Goal: Task Accomplishment & Management: Manage account settings

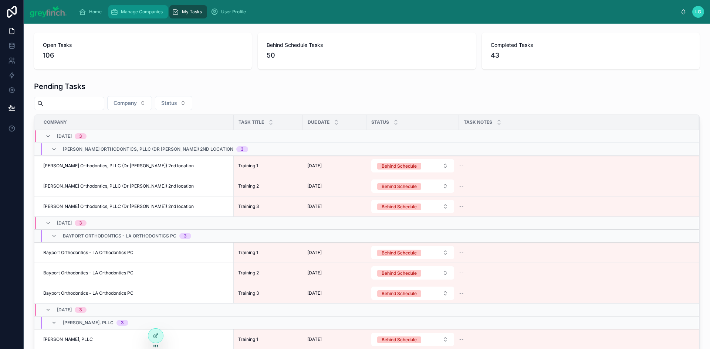
click at [138, 12] on span "Manage Companies" at bounding box center [142, 12] width 42 height 6
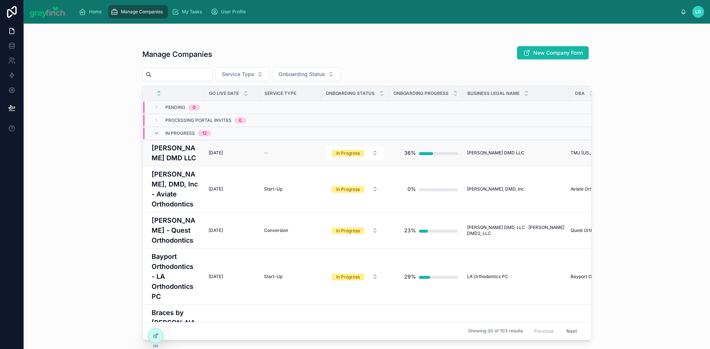
click at [163, 158] on h4 "[PERSON_NAME] DMD LLC" at bounding box center [176, 153] width 48 height 20
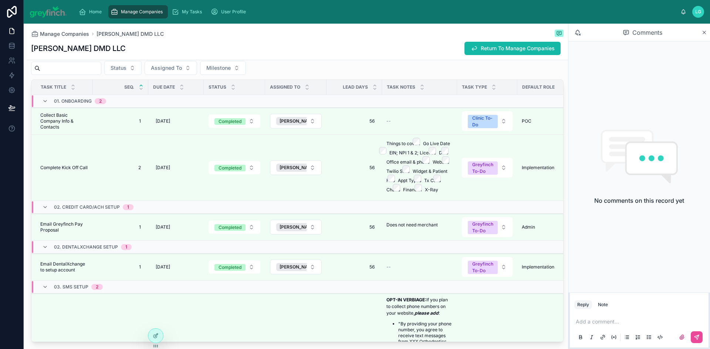
scroll to position [1442, 0]
click at [182, 71] on span "Assigned To" at bounding box center [166, 67] width 31 height 7
click at [187, 114] on div "[PERSON_NAME]" at bounding box center [189, 109] width 89 height 12
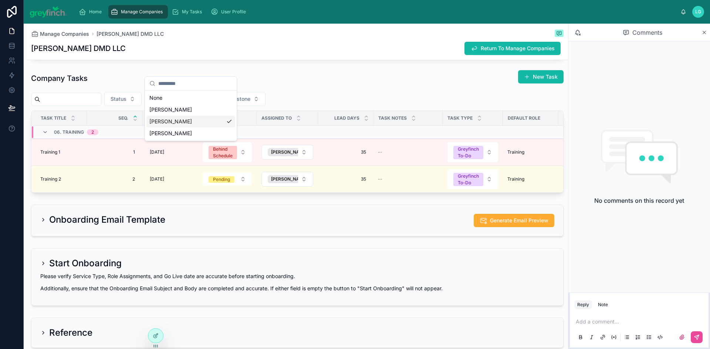
scroll to position [1442, 0]
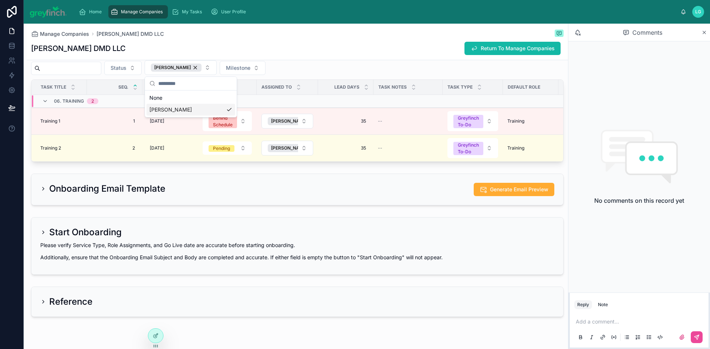
click at [317, 57] on div "Manage Companies [PERSON_NAME] DMD LLC [PERSON_NAME] DMD LLC Return To Manage C…" at bounding box center [297, 42] width 532 height 36
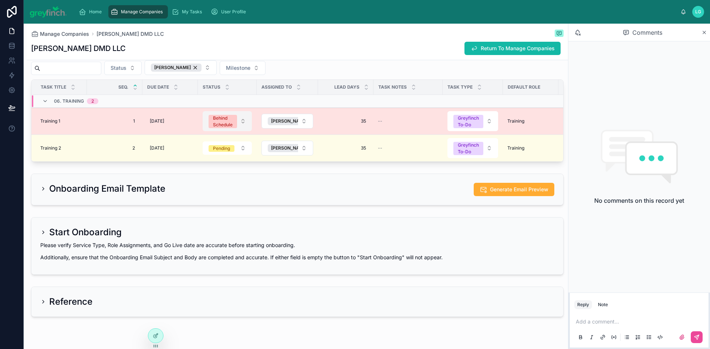
click at [216, 127] on div "Behind Schedule" at bounding box center [223, 121] width 20 height 13
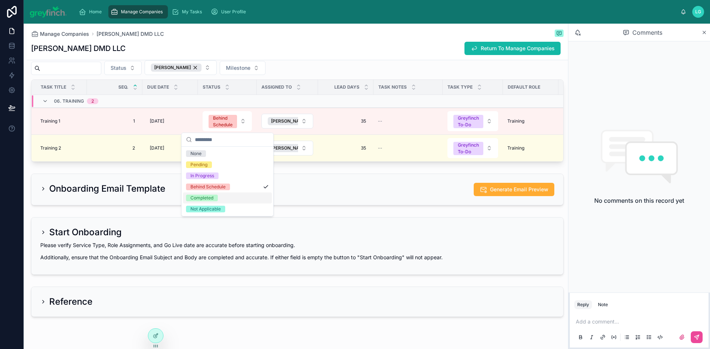
click at [222, 197] on div "Completed" at bounding box center [227, 198] width 89 height 11
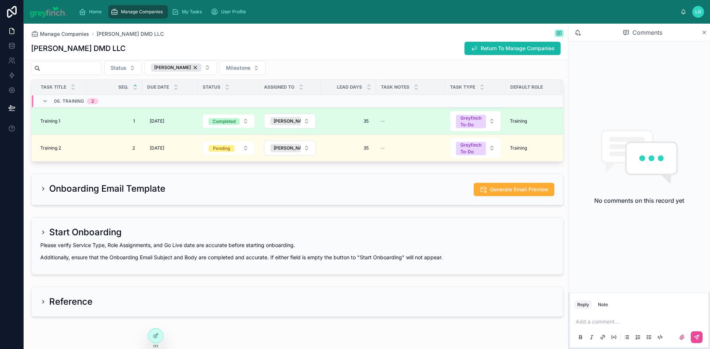
click at [53, 119] on span "Training 1" at bounding box center [50, 121] width 20 height 6
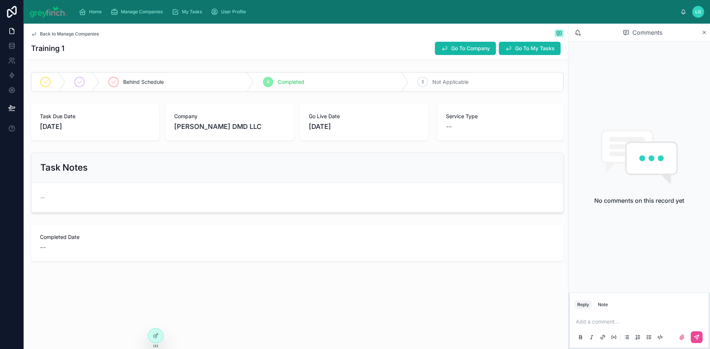
click at [596, 321] on p at bounding box center [641, 321] width 130 height 7
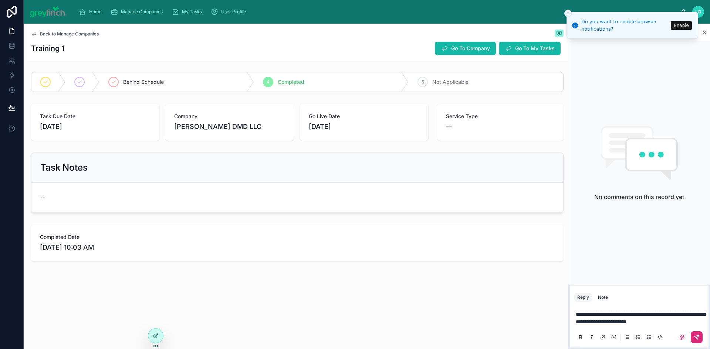
click at [700, 338] on button at bounding box center [697, 338] width 12 height 12
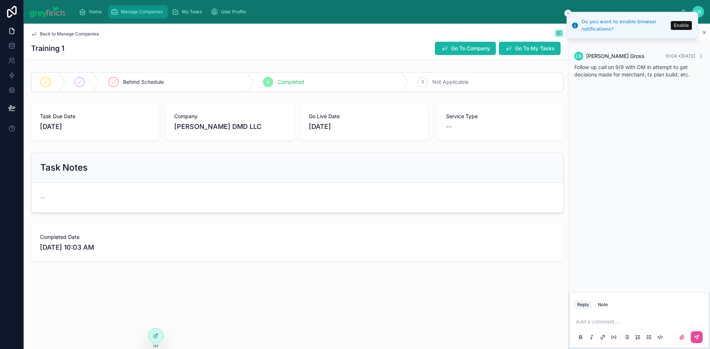
click at [148, 13] on span "Manage Companies" at bounding box center [142, 12] width 42 height 6
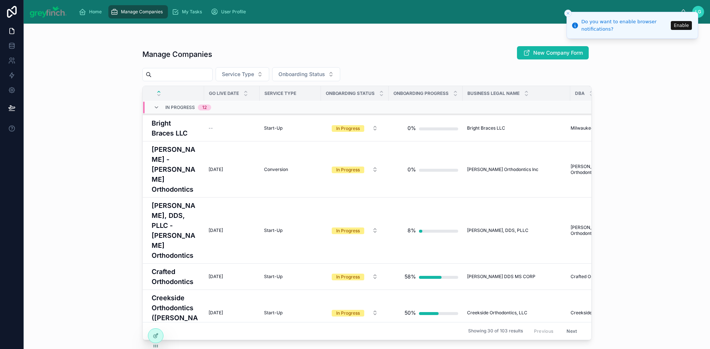
scroll to position [296, 0]
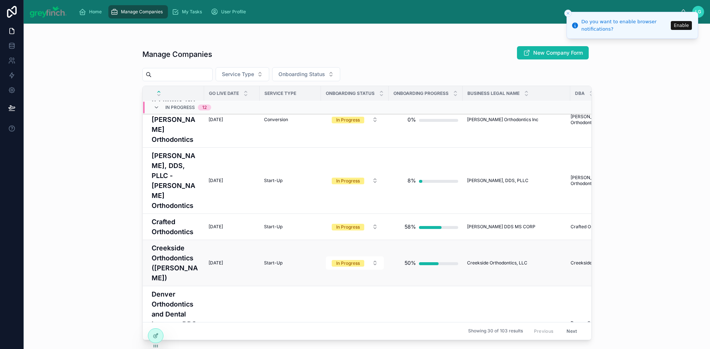
click at [180, 243] on h4 "Creekside Orthodontics ([PERSON_NAME])" at bounding box center [176, 263] width 48 height 40
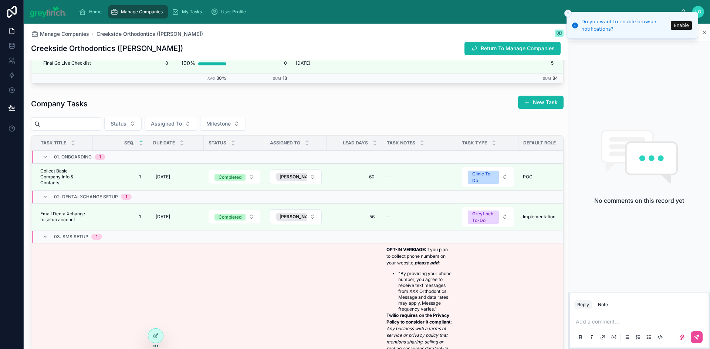
scroll to position [1479, 0]
click at [182, 121] on span "Assigned To" at bounding box center [166, 122] width 31 height 7
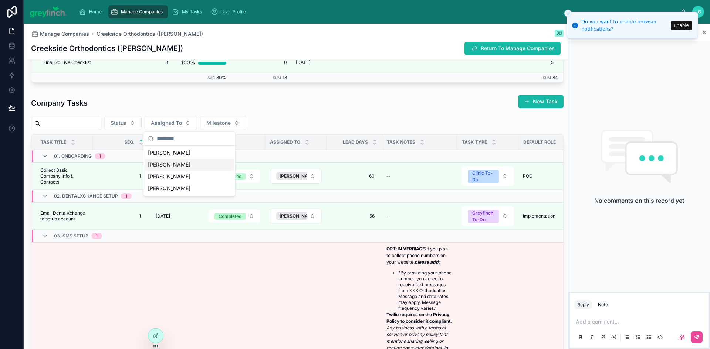
click at [179, 165] on div "[PERSON_NAME]" at bounding box center [189, 165] width 89 height 12
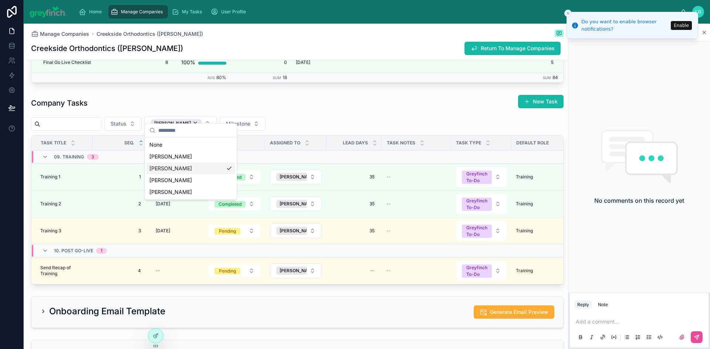
scroll to position [1516, 0]
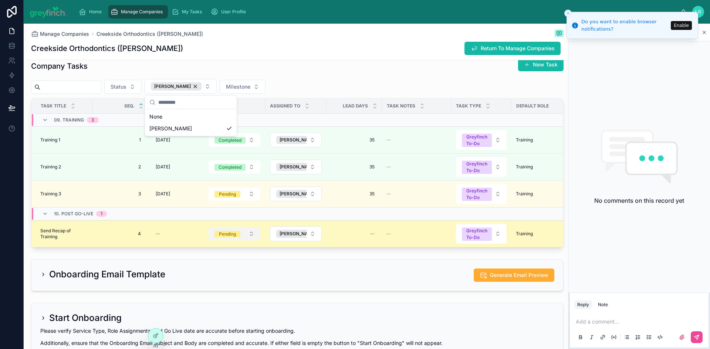
click at [236, 234] on div "Pending" at bounding box center [227, 234] width 17 height 7
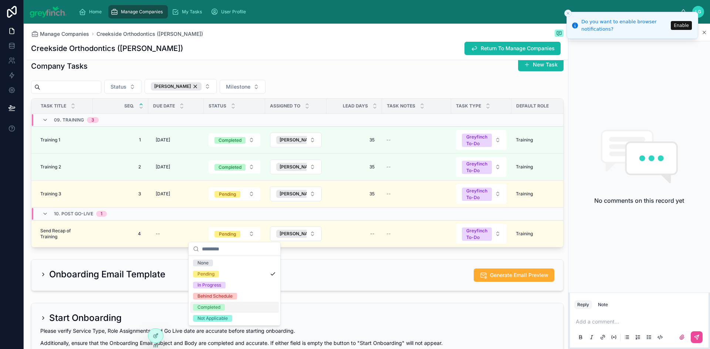
click at [229, 305] on div "Completed" at bounding box center [234, 307] width 89 height 11
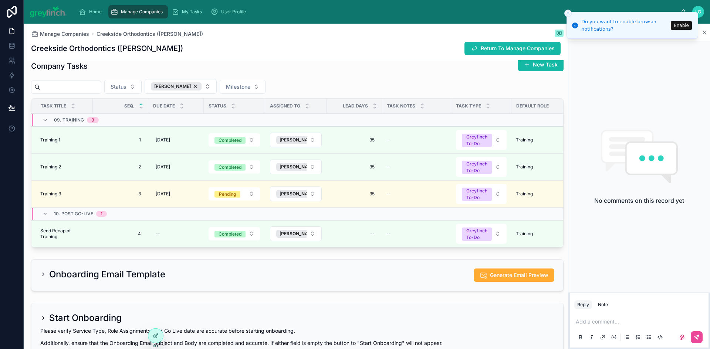
click at [138, 14] on span "Manage Companies" at bounding box center [142, 12] width 42 height 6
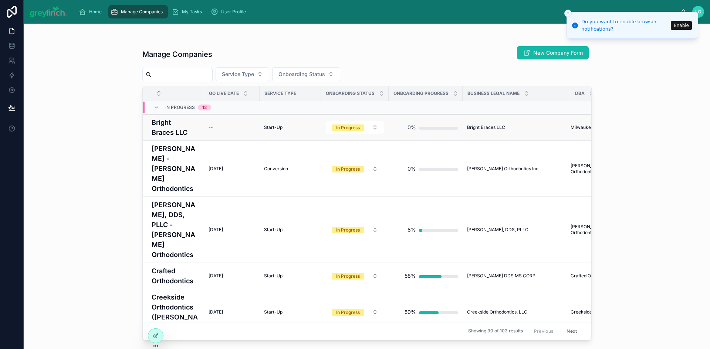
scroll to position [259, 0]
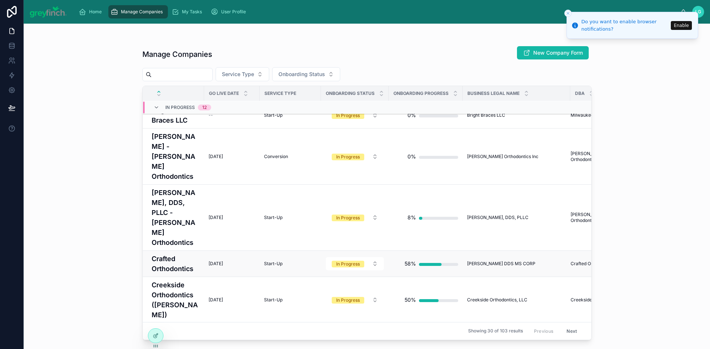
click at [172, 254] on h4 "Crafted Orthodontics" at bounding box center [176, 264] width 48 height 20
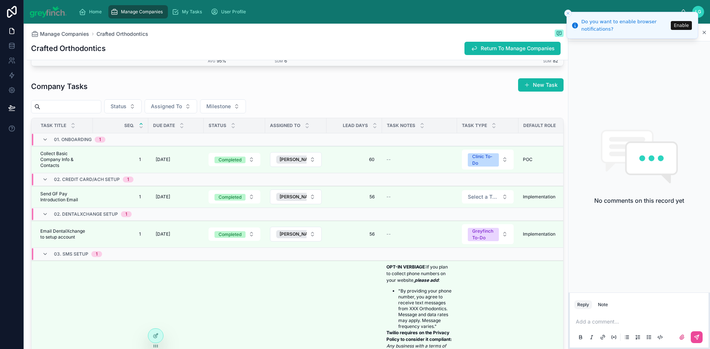
scroll to position [1405, 0]
click at [182, 102] on span "Assigned To" at bounding box center [166, 105] width 31 height 7
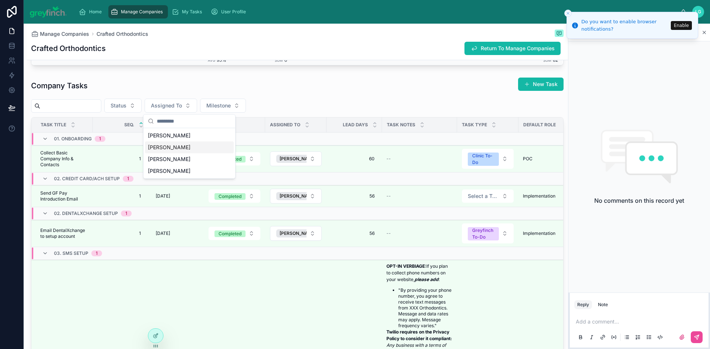
click at [193, 150] on div "[PERSON_NAME]" at bounding box center [189, 148] width 89 height 12
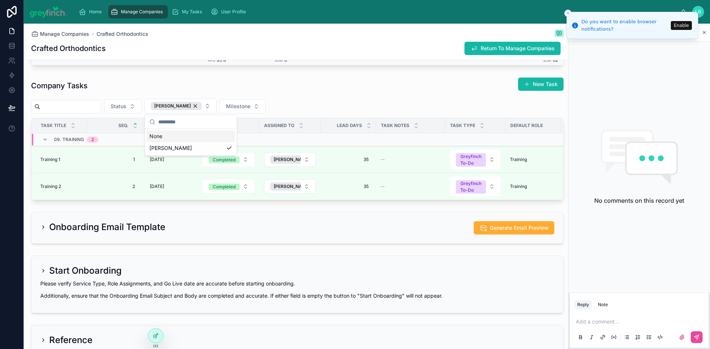
click at [305, 85] on div "Company Tasks New Task" at bounding box center [297, 85] width 532 height 17
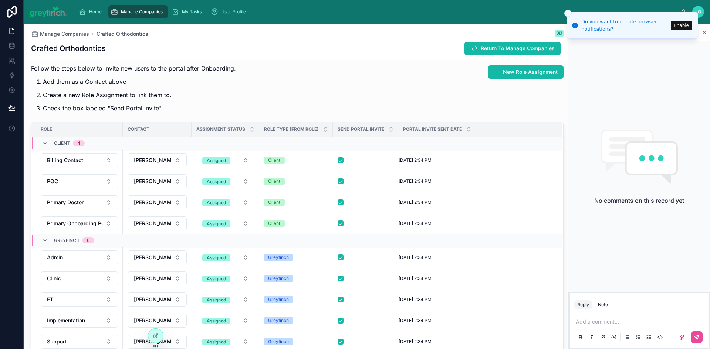
scroll to position [802, 0]
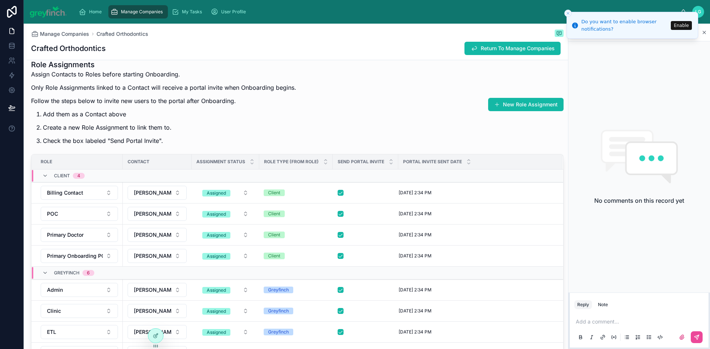
click at [127, 13] on span "Manage Companies" at bounding box center [142, 12] width 42 height 6
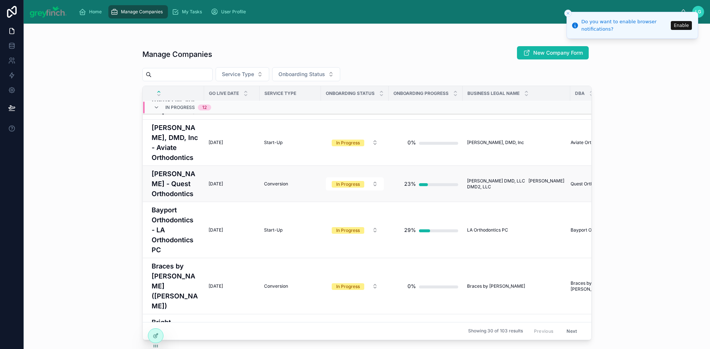
scroll to position [111, 0]
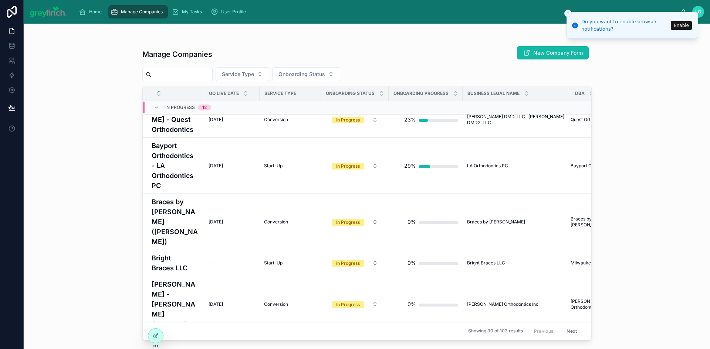
click at [174, 67] on div "Manage Companies New Company Form Service Type Onboarding Status Go Live Date S…" at bounding box center [366, 190] width 449 height 299
click at [170, 73] on input "text" at bounding box center [182, 75] width 61 height 10
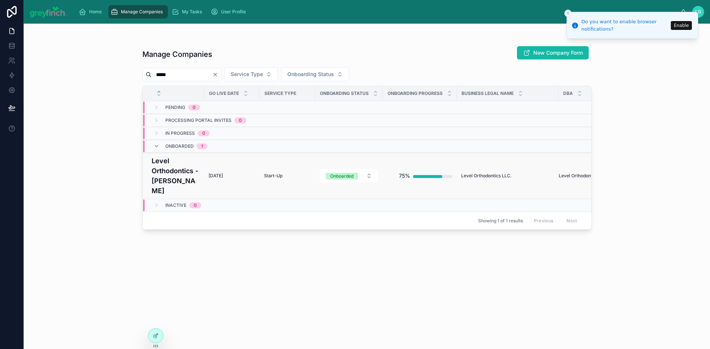
type input "*****"
click at [165, 162] on h4 "Level Orthodontics - [PERSON_NAME]" at bounding box center [176, 176] width 48 height 40
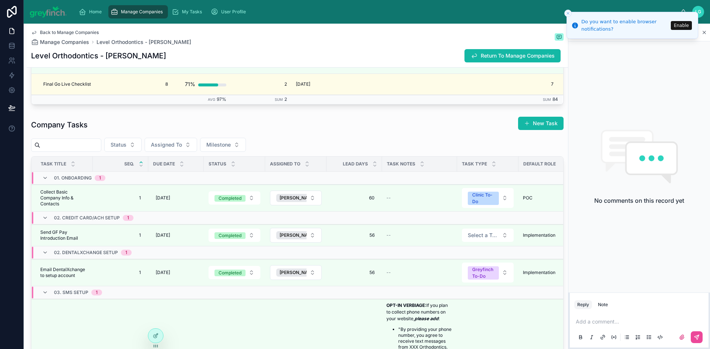
scroll to position [1405, 0]
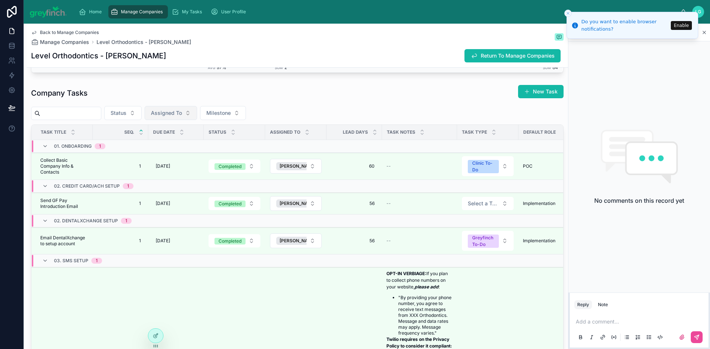
click at [197, 110] on button "Assigned To" at bounding box center [171, 113] width 53 height 14
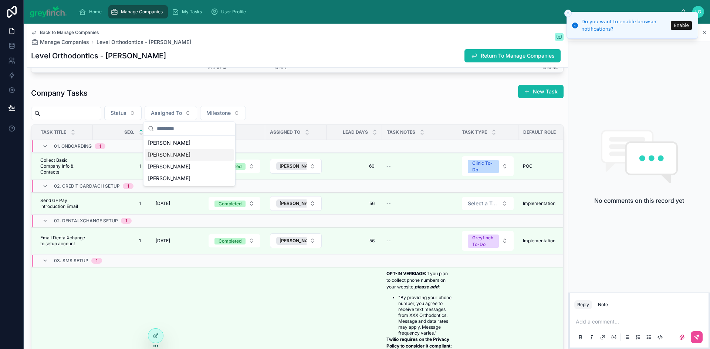
click at [184, 153] on div "[PERSON_NAME]" at bounding box center [189, 155] width 89 height 12
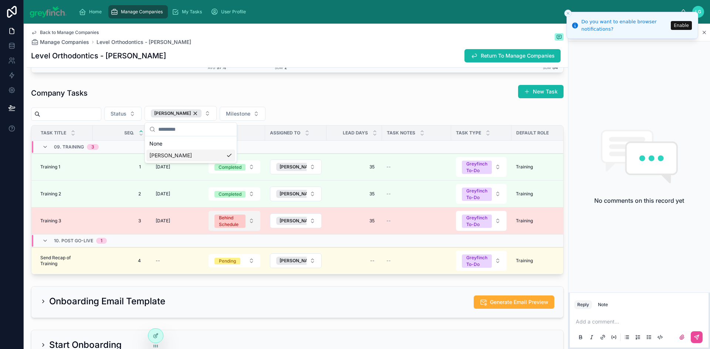
click at [234, 221] on div "Behind Schedule" at bounding box center [230, 221] width 22 height 13
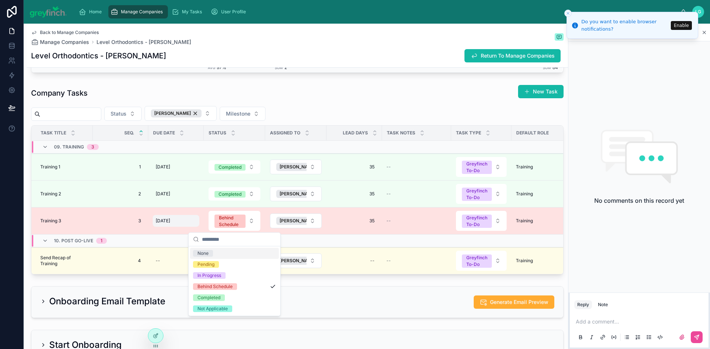
click at [166, 221] on span "[DATE]" at bounding box center [163, 221] width 14 height 6
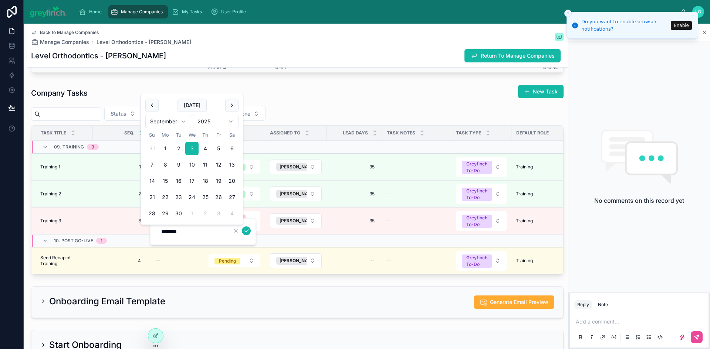
click at [193, 179] on button "17" at bounding box center [191, 181] width 13 height 13
type input "*********"
click at [247, 229] on icon "submit" at bounding box center [246, 231] width 6 height 6
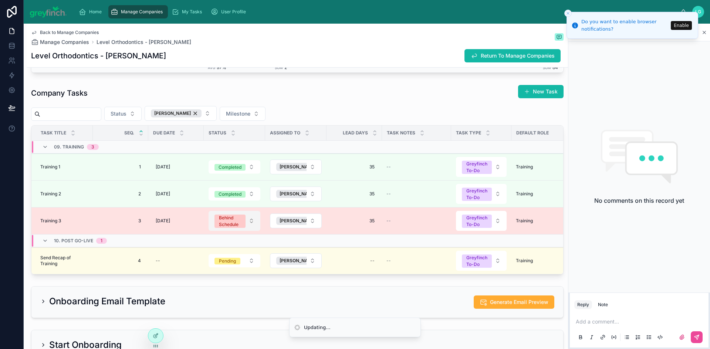
click at [226, 218] on div "Behind Schedule" at bounding box center [230, 221] width 22 height 13
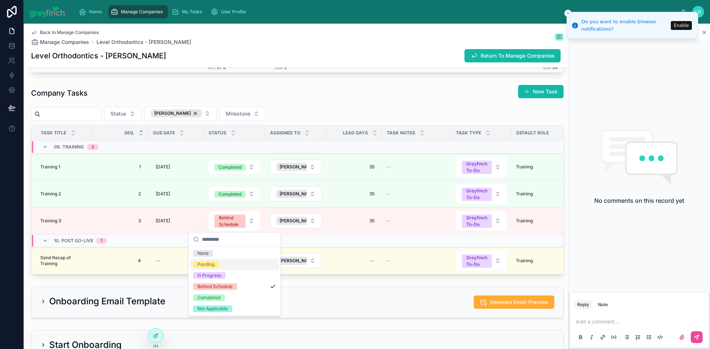
click at [224, 263] on div "Pending" at bounding box center [234, 264] width 89 height 11
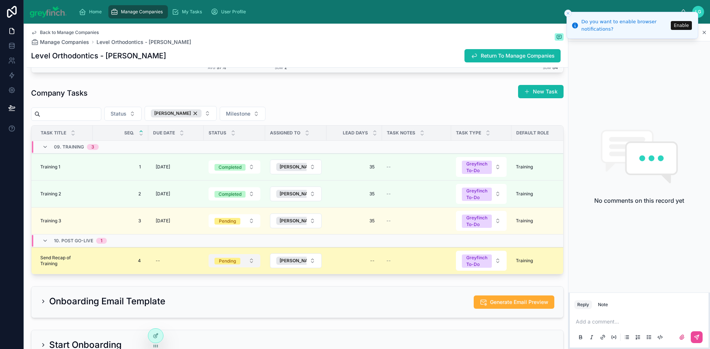
click at [235, 262] on div "Pending" at bounding box center [227, 261] width 17 height 7
click at [230, 257] on span "Pending" at bounding box center [227, 260] width 26 height 7
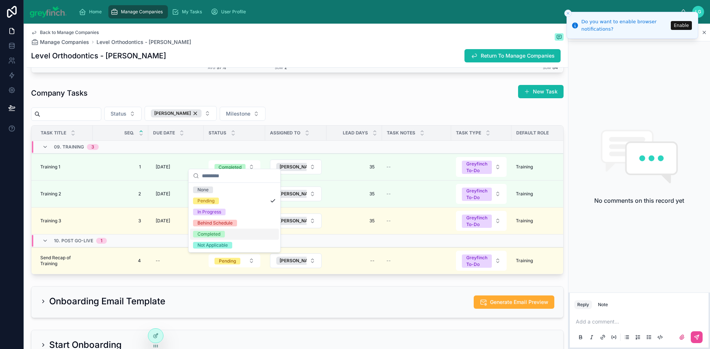
click at [219, 234] on div "Completed" at bounding box center [208, 234] width 23 height 7
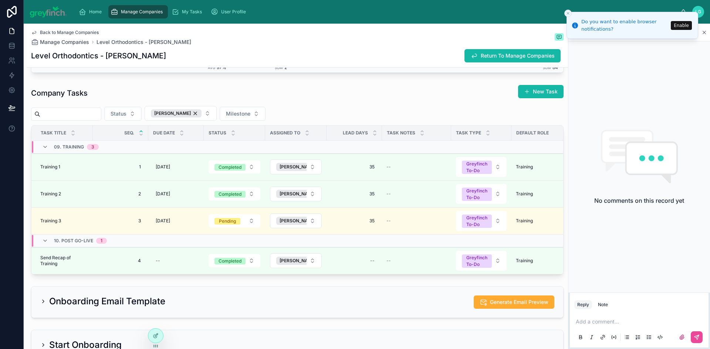
click at [567, 13] on icon "Close toast" at bounding box center [568, 13] width 4 height 4
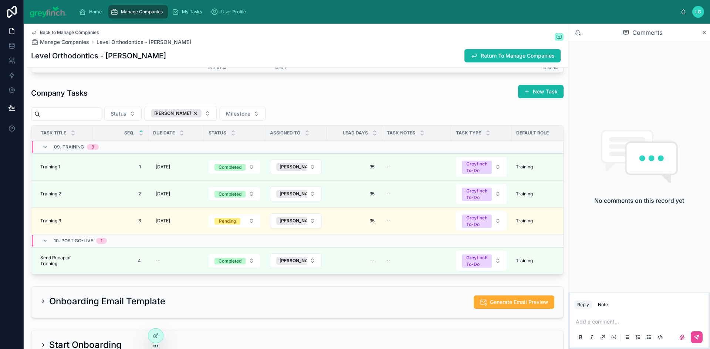
click at [134, 7] on div "Manage Companies" at bounding box center [138, 12] width 55 height 12
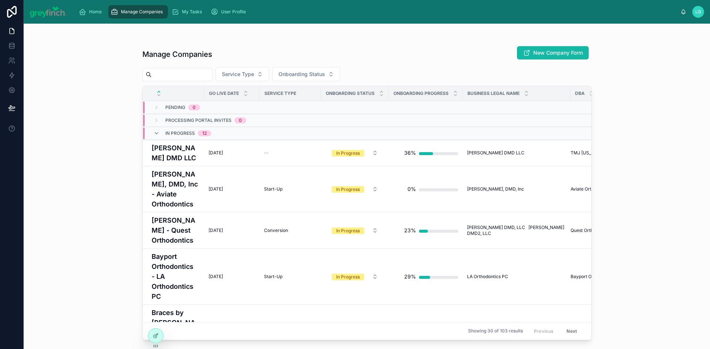
click at [165, 75] on input "text" at bounding box center [182, 75] width 61 height 10
type input "****"
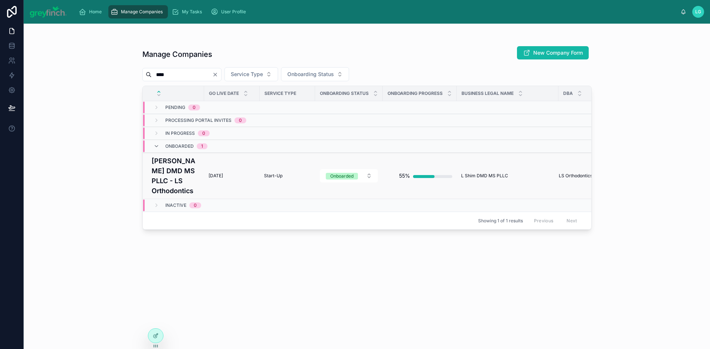
click at [166, 162] on h4 "[PERSON_NAME] DMD MS PLLC - LS Orthodontics" at bounding box center [176, 176] width 48 height 40
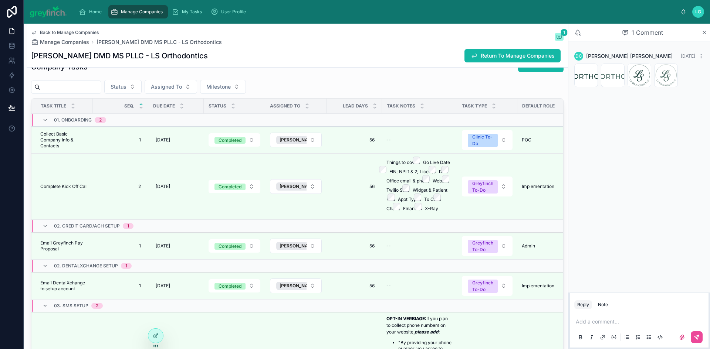
scroll to position [1442, 0]
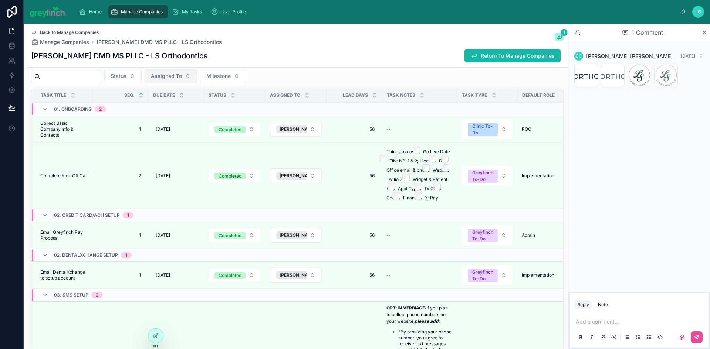
click at [182, 76] on span "Assigned To" at bounding box center [166, 75] width 31 height 7
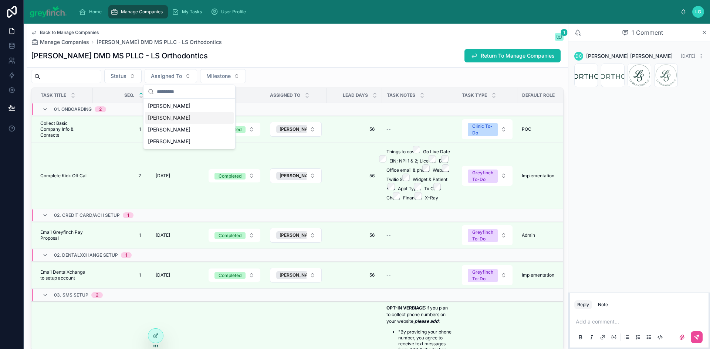
click at [183, 115] on div "[PERSON_NAME]" at bounding box center [189, 118] width 89 height 12
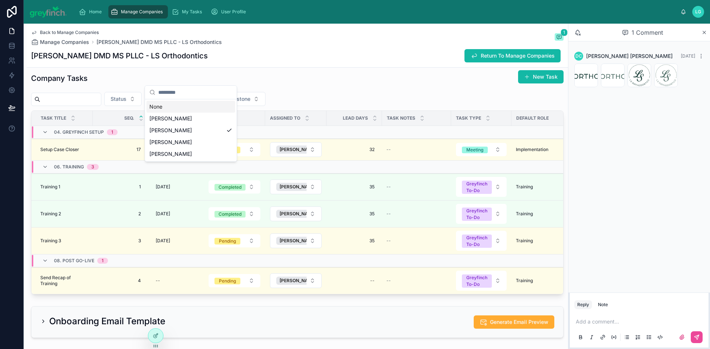
scroll to position [1442, 0]
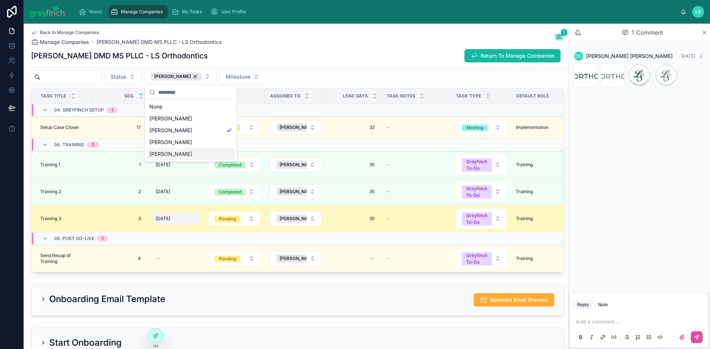
click at [169, 219] on span "[DATE]" at bounding box center [163, 219] width 14 height 6
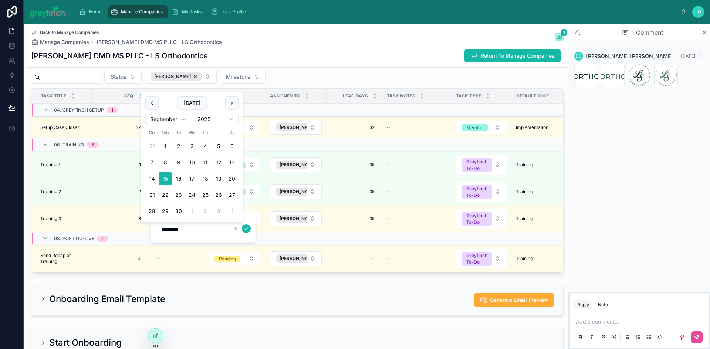
click at [204, 179] on button "18" at bounding box center [205, 178] width 13 height 13
type input "*********"
click at [246, 230] on icon "submit" at bounding box center [246, 229] width 6 height 6
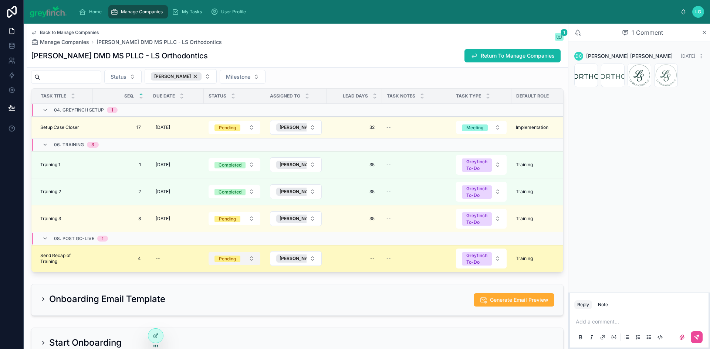
click at [233, 260] on div "Pending" at bounding box center [227, 259] width 17 height 7
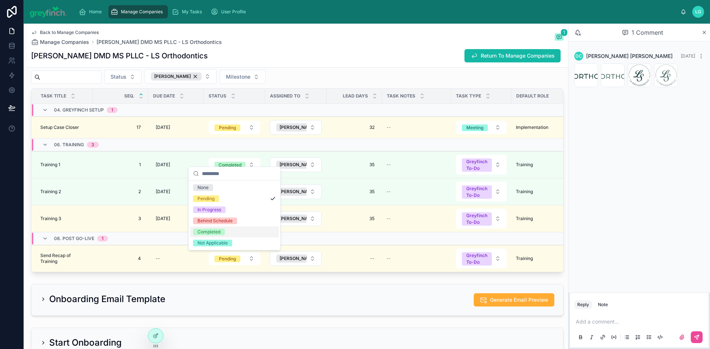
click at [220, 231] on div "Completed" at bounding box center [208, 232] width 23 height 7
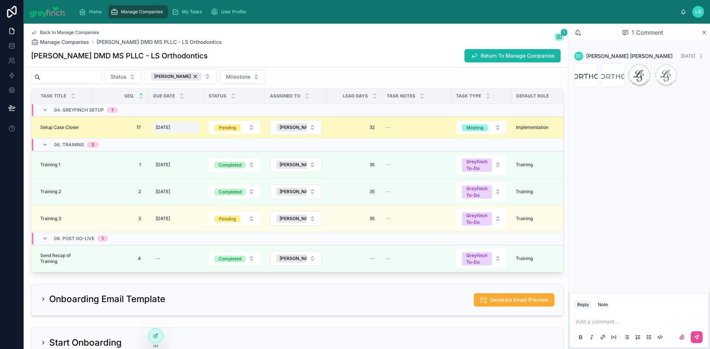
click at [168, 126] on span "[DATE]" at bounding box center [163, 128] width 14 height 6
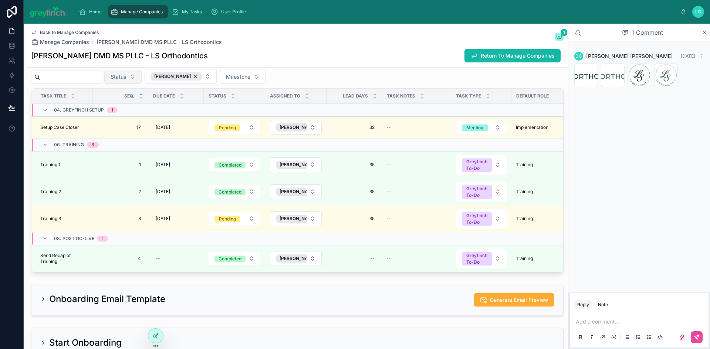
scroll to position [1368, 0]
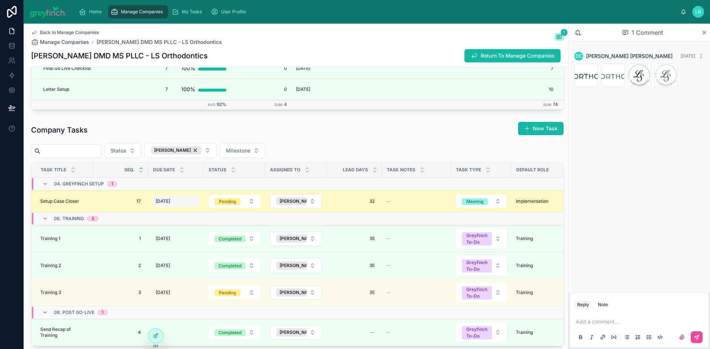
click at [168, 202] on span "[DATE]" at bounding box center [163, 202] width 14 height 6
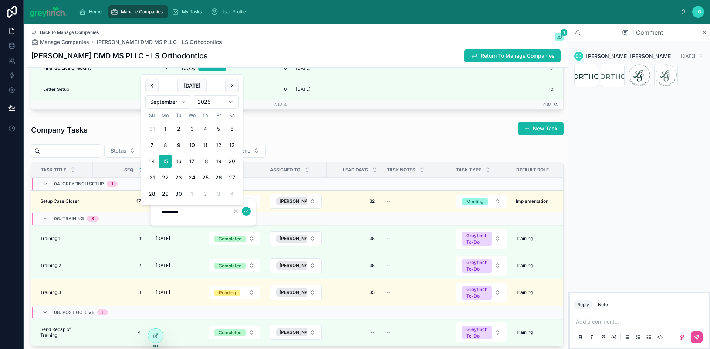
click at [206, 160] on div "Company Tasks New Task Status [PERSON_NAME] Milestone Task Title Seq. Due Date …" at bounding box center [297, 234] width 532 height 225
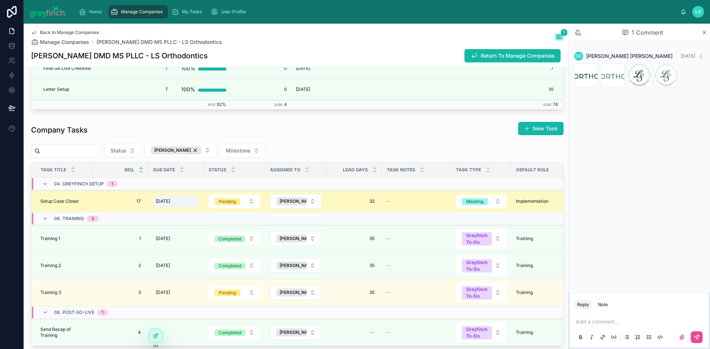
click at [170, 204] on span "[DATE]" at bounding box center [163, 202] width 14 height 6
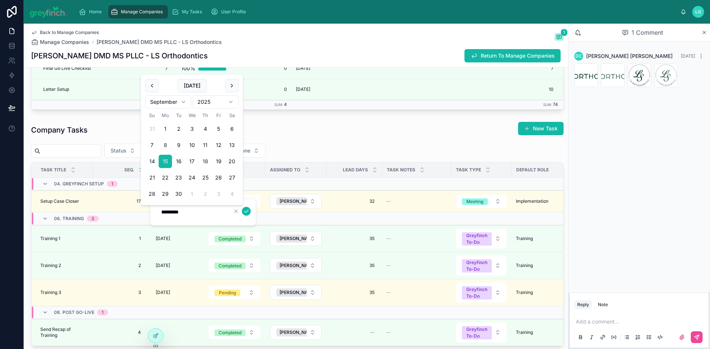
click at [208, 159] on button "18" at bounding box center [205, 161] width 13 height 13
type input "*********"
click at [249, 209] on icon "submit" at bounding box center [246, 212] width 6 height 6
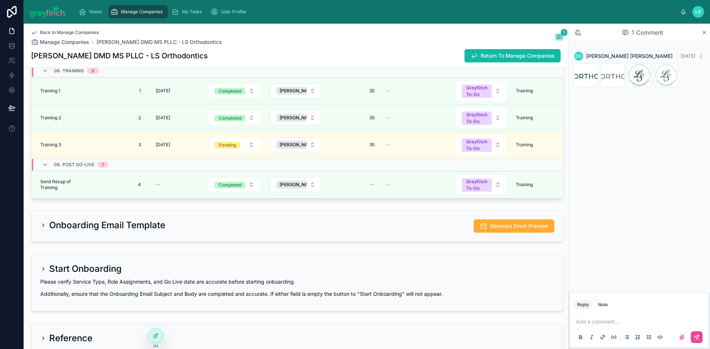
scroll to position [1331, 0]
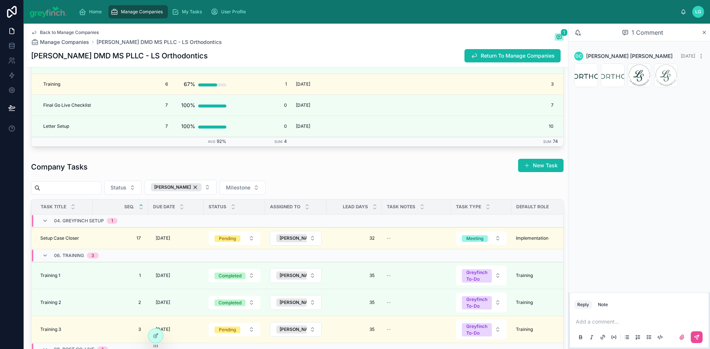
click at [122, 13] on span "Manage Companies" at bounding box center [142, 12] width 42 height 6
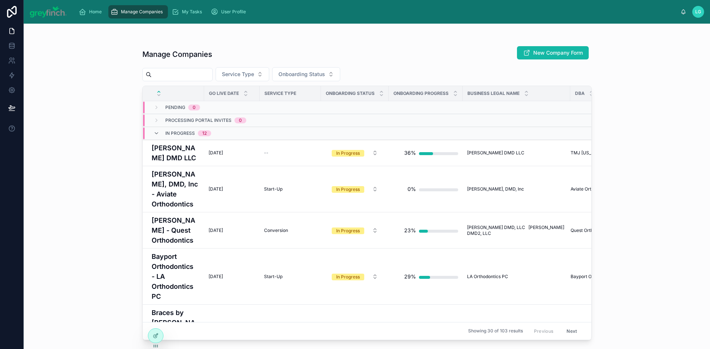
click at [184, 71] on input "text" at bounding box center [182, 75] width 61 height 10
type input "****"
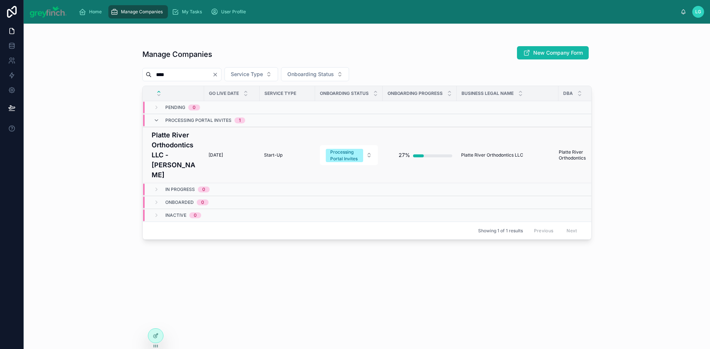
click at [175, 137] on h4 "Platte River Orthodontics LLC - [PERSON_NAME]" at bounding box center [176, 155] width 48 height 50
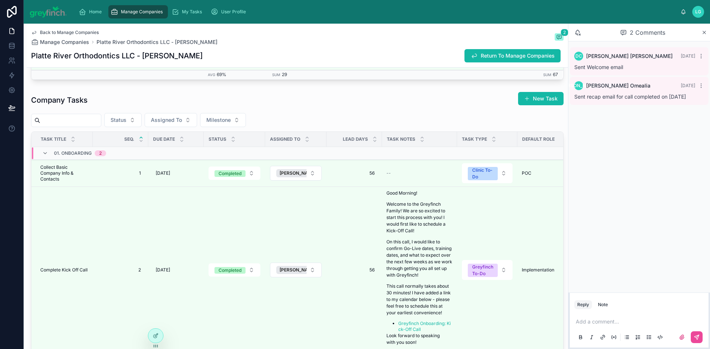
scroll to position [1405, 0]
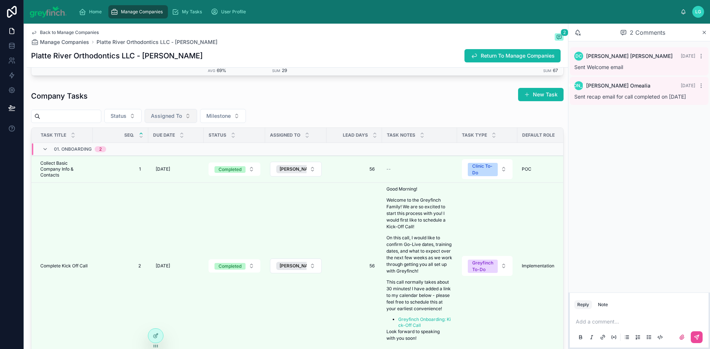
click at [197, 117] on button "Assigned To" at bounding box center [171, 116] width 53 height 14
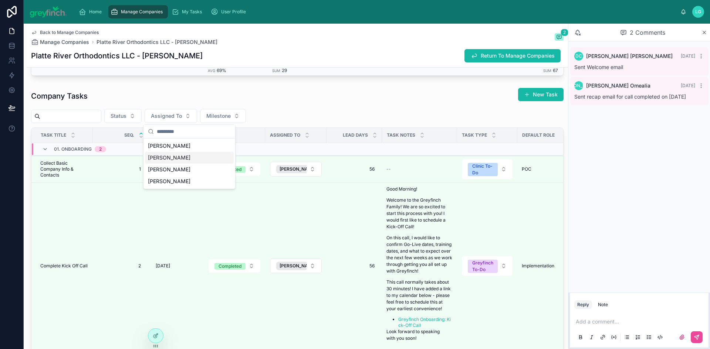
click at [175, 155] on div "[PERSON_NAME]" at bounding box center [189, 158] width 89 height 12
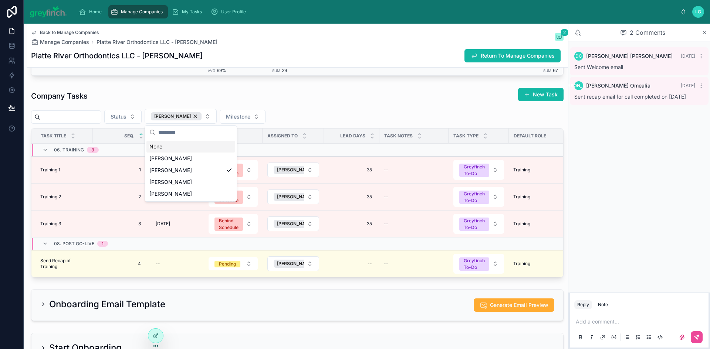
click at [416, 93] on div "Company Tasks New Task" at bounding box center [297, 96] width 532 height 17
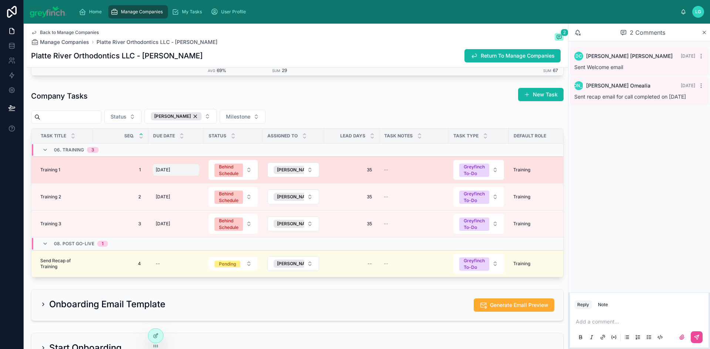
click at [177, 165] on div "[DATE] [DATE]" at bounding box center [176, 170] width 47 height 12
click at [170, 172] on span "[DATE]" at bounding box center [163, 170] width 14 height 6
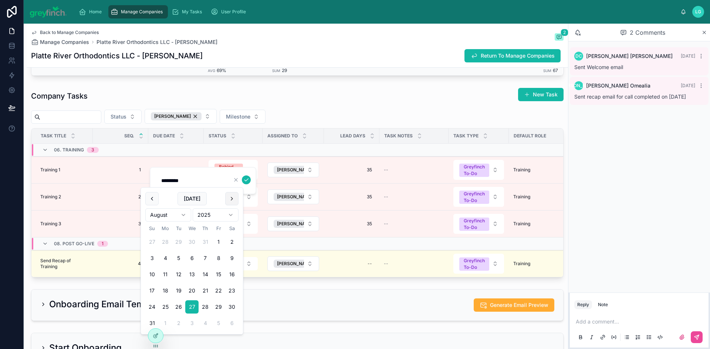
click at [234, 196] on button at bounding box center [231, 198] width 13 height 13
click at [192, 241] on button "1" at bounding box center [191, 242] width 13 height 13
type input "*********"
click at [193, 238] on button "1" at bounding box center [191, 242] width 13 height 13
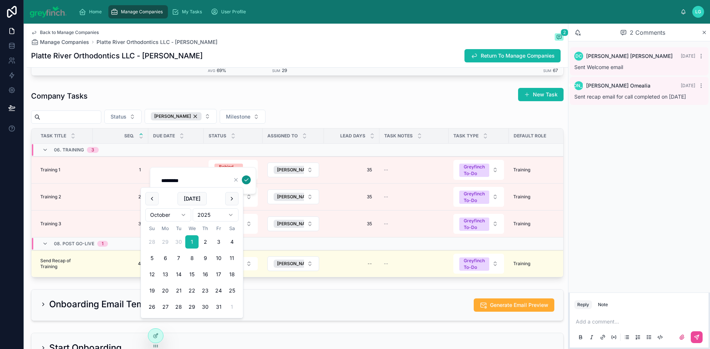
click at [248, 179] on icon "submit" at bounding box center [246, 180] width 6 height 6
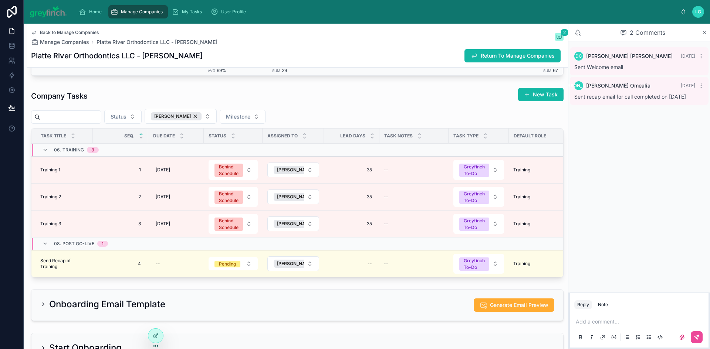
click at [230, 170] on div "Behind Schedule" at bounding box center [229, 170] width 20 height 13
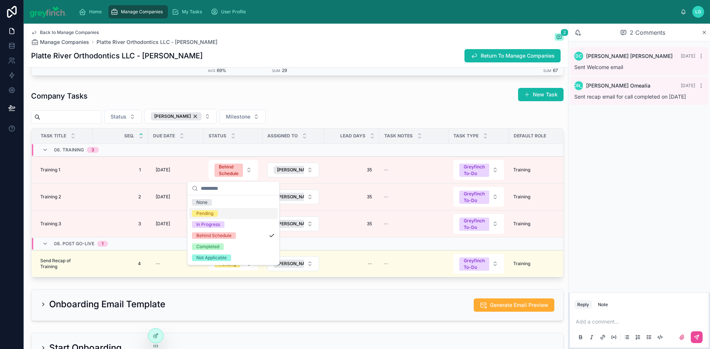
click at [213, 213] on div "Pending" at bounding box center [204, 213] width 17 height 7
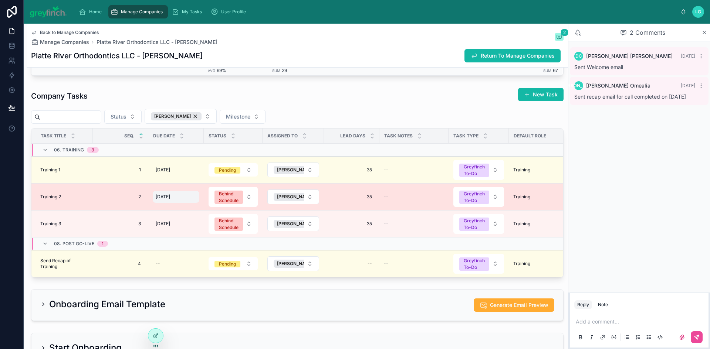
click at [170, 194] on span "[DATE]" at bounding box center [163, 197] width 14 height 6
click at [163, 196] on span "[DATE]" at bounding box center [163, 197] width 14 height 6
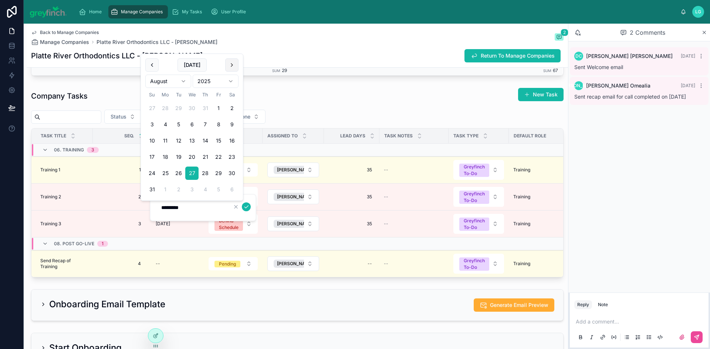
click at [229, 64] on button at bounding box center [231, 64] width 13 height 13
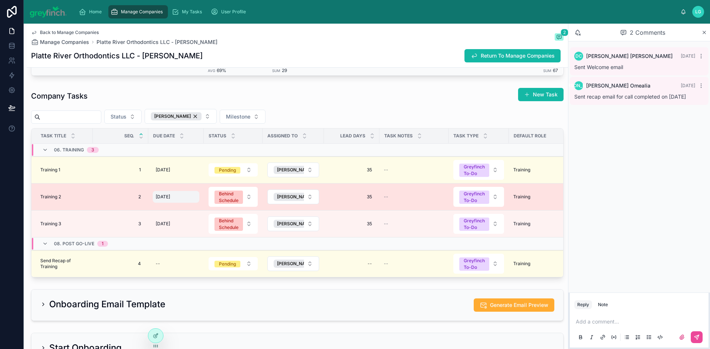
click at [170, 197] on span "[DATE]" at bounding box center [163, 197] width 14 height 6
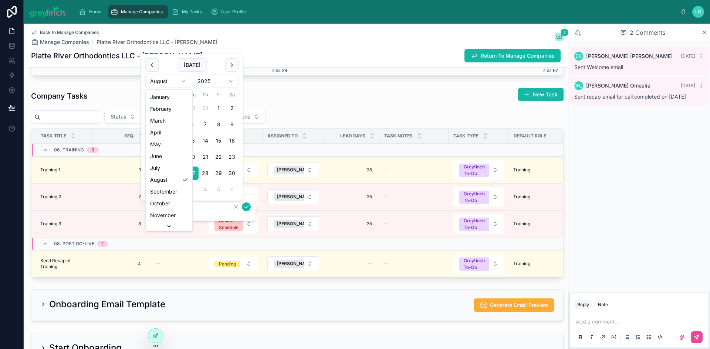
click at [185, 84] on html "**********" at bounding box center [355, 174] width 710 height 349
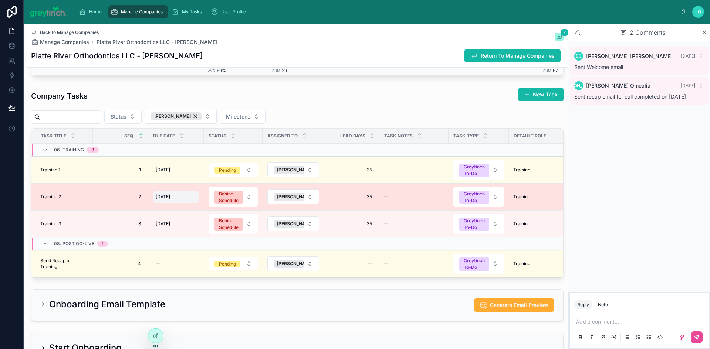
click at [170, 199] on span "[DATE]" at bounding box center [163, 197] width 14 height 6
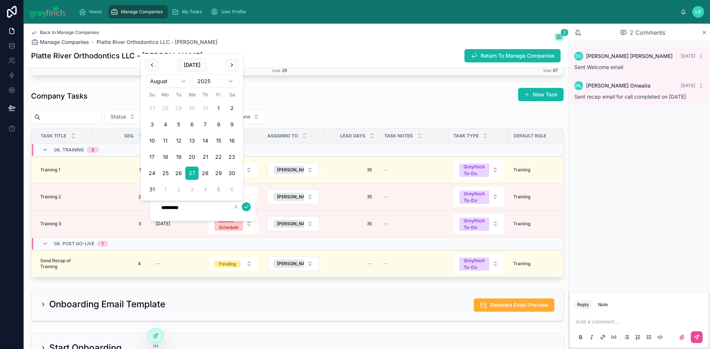
click at [220, 189] on button "5" at bounding box center [218, 189] width 13 height 13
type input "********"
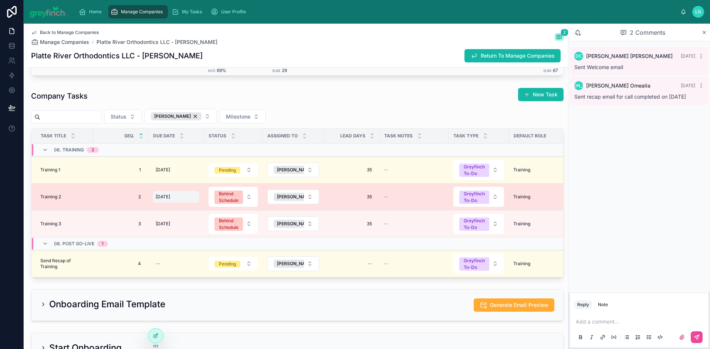
click at [170, 195] on span "[DATE]" at bounding box center [163, 197] width 14 height 6
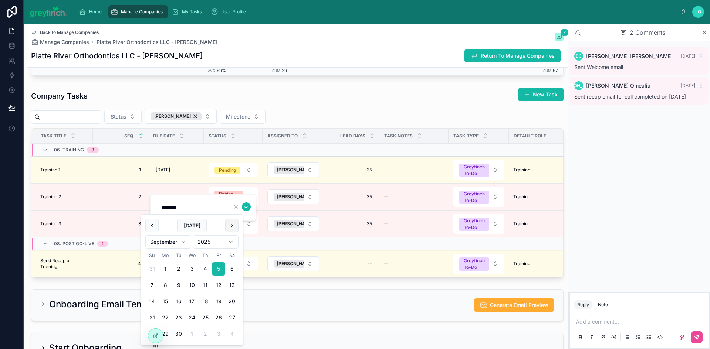
click at [231, 224] on button at bounding box center [231, 225] width 13 height 13
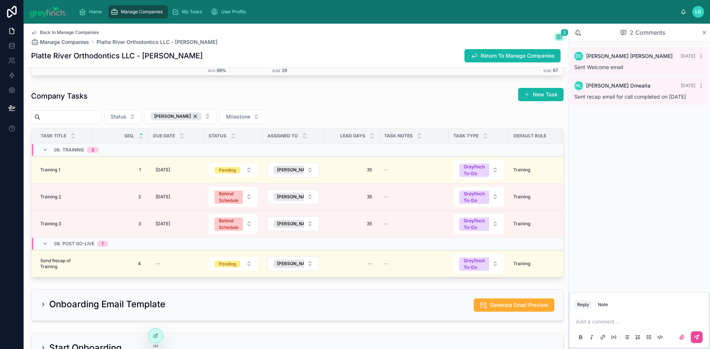
click at [182, 196] on div "[DATE] [DATE]" at bounding box center [176, 197] width 47 height 12
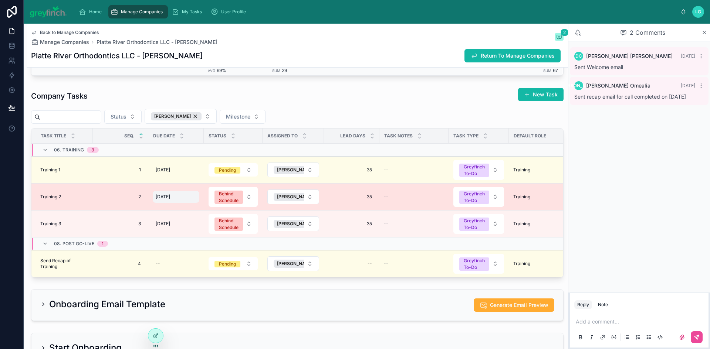
click at [167, 194] on div "[DATE] [DATE]" at bounding box center [176, 197] width 47 height 12
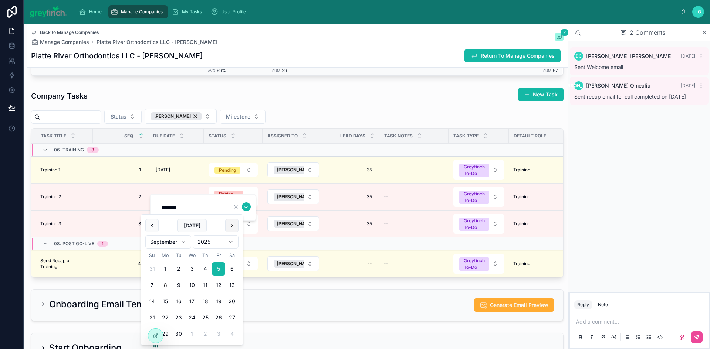
click at [232, 223] on button at bounding box center [231, 225] width 13 height 13
click at [166, 298] on button "13" at bounding box center [165, 301] width 13 height 13
type input "**********"
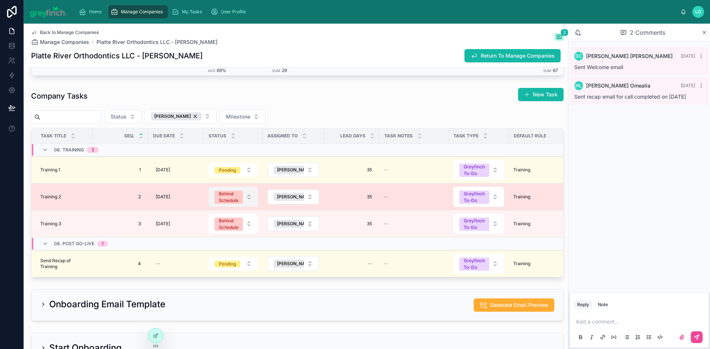
click at [232, 199] on div "Behind Schedule" at bounding box center [229, 197] width 20 height 13
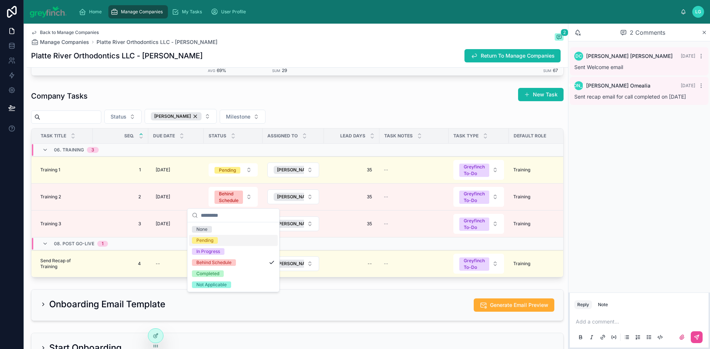
click at [223, 237] on div "Pending" at bounding box center [233, 240] width 89 height 11
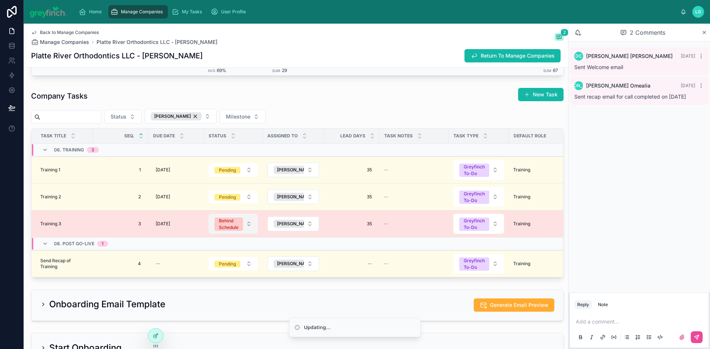
click at [228, 221] on div "Behind Schedule" at bounding box center [229, 224] width 20 height 13
click at [224, 224] on div "Behind Schedule" at bounding box center [229, 224] width 20 height 13
click at [227, 227] on div "Behind Schedule" at bounding box center [229, 224] width 20 height 13
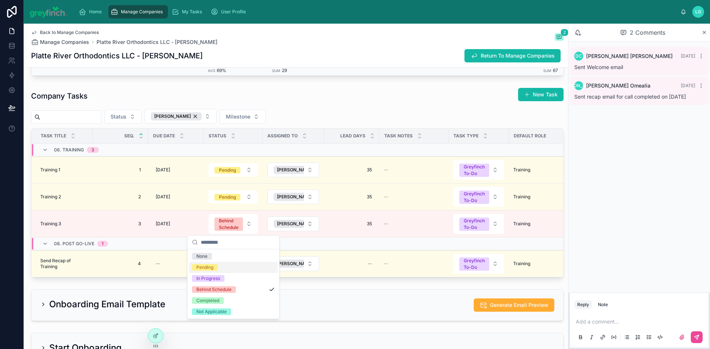
click at [211, 267] on div "Pending" at bounding box center [204, 267] width 17 height 7
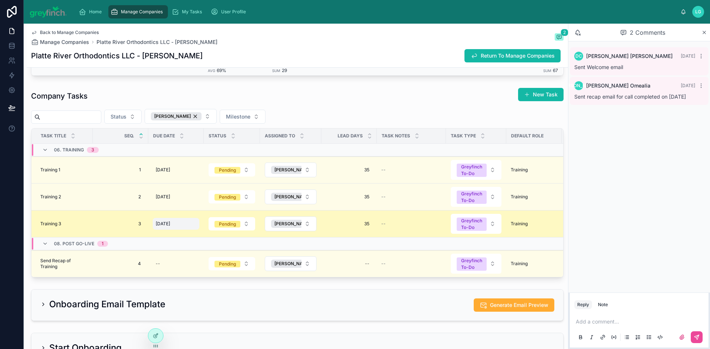
click at [170, 222] on span "[DATE]" at bounding box center [163, 224] width 14 height 6
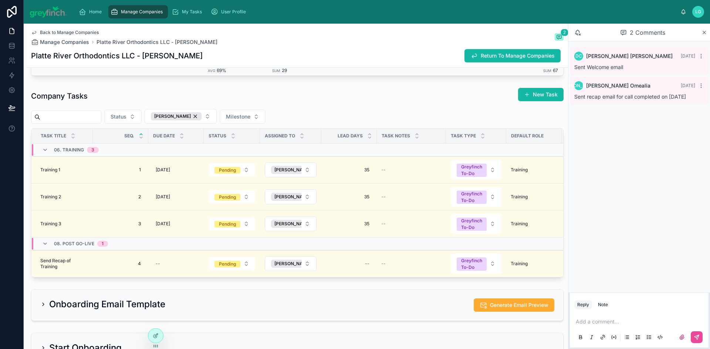
click at [166, 226] on span "[DATE]" at bounding box center [163, 224] width 14 height 6
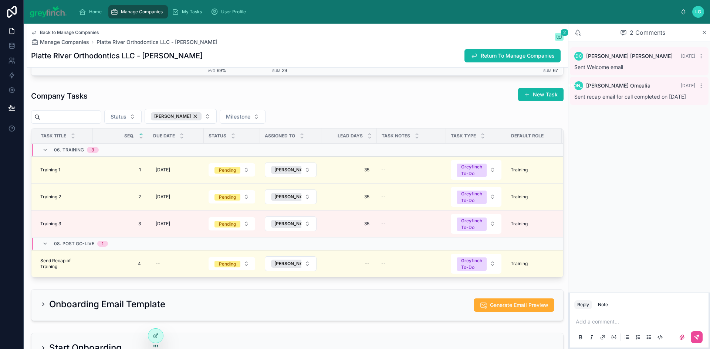
scroll to position [1405, 0]
click at [166, 226] on span "[DATE]" at bounding box center [163, 224] width 14 height 6
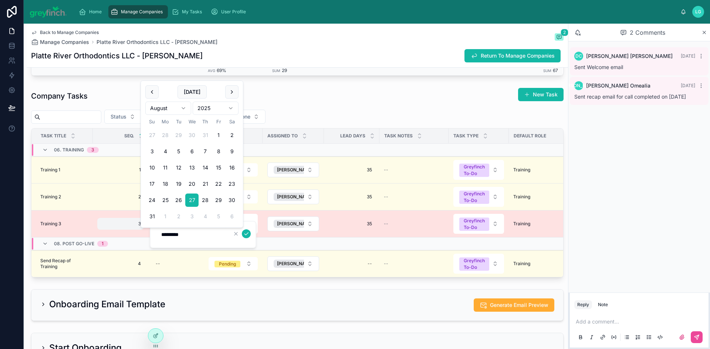
drag, startPoint x: 190, startPoint y: 234, endPoint x: 121, endPoint y: 226, distance: 69.6
click at [121, 226] on div "**********" at bounding box center [367, 174] width 686 height 349
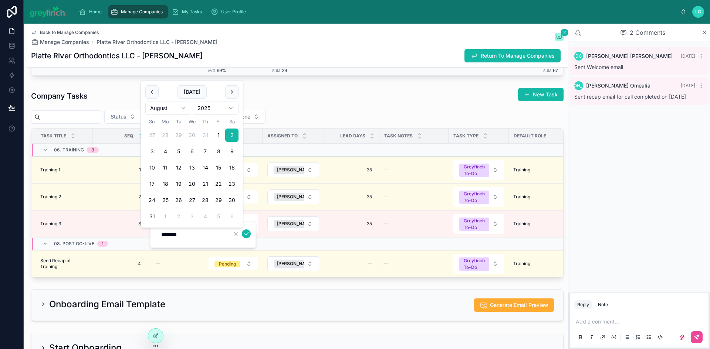
type input "*********"
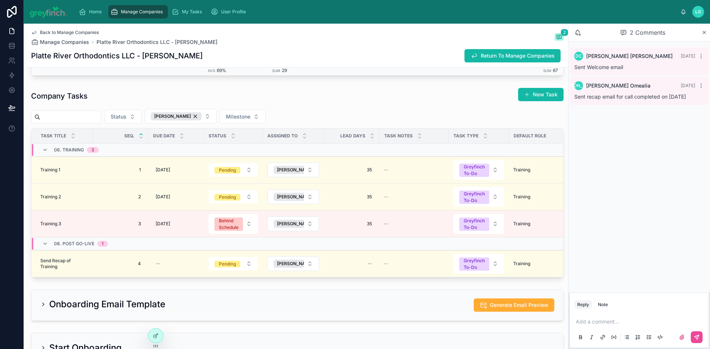
click at [178, 223] on div "[DATE] [DATE]" at bounding box center [176, 224] width 47 height 12
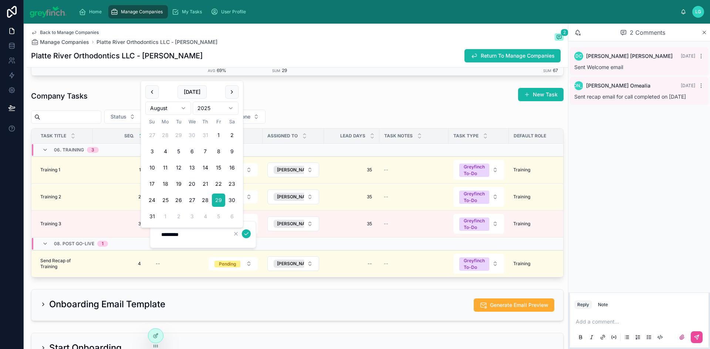
click at [187, 109] on html "**********" at bounding box center [355, 174] width 710 height 349
click at [196, 216] on button "29" at bounding box center [191, 216] width 13 height 13
type input "**********"
click at [244, 233] on icon "submit" at bounding box center [246, 234] width 6 height 6
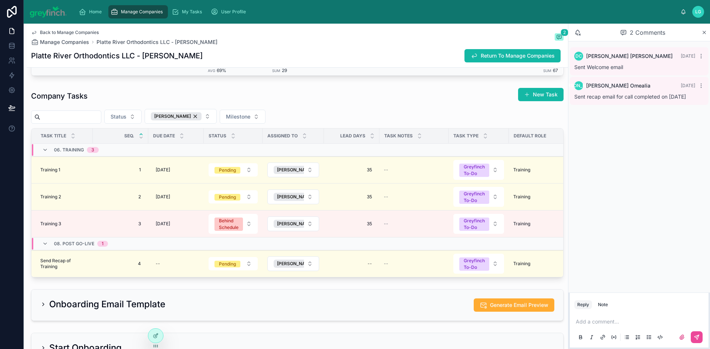
click at [233, 222] on div "Behind Schedule" at bounding box center [229, 224] width 20 height 13
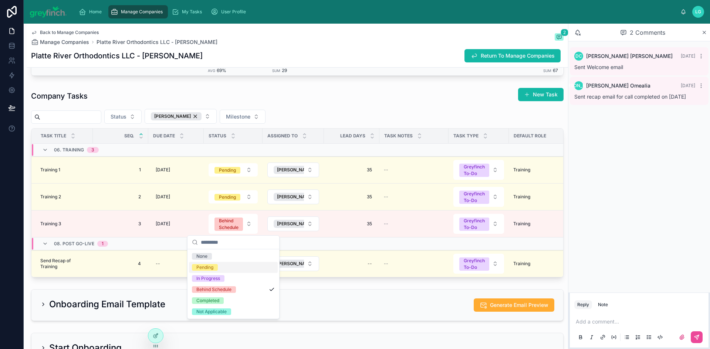
click at [216, 267] on span "Pending" at bounding box center [205, 267] width 26 height 7
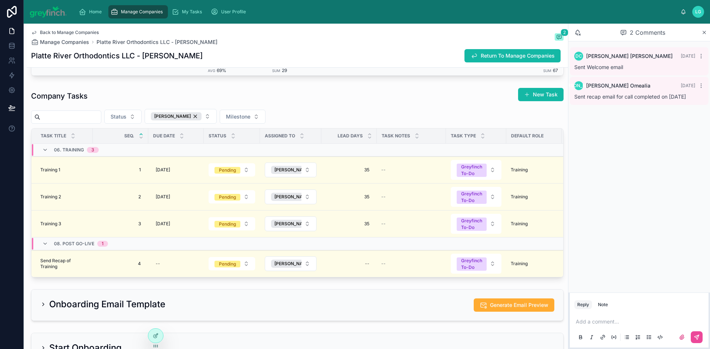
click at [141, 11] on span "Manage Companies" at bounding box center [142, 12] width 42 height 6
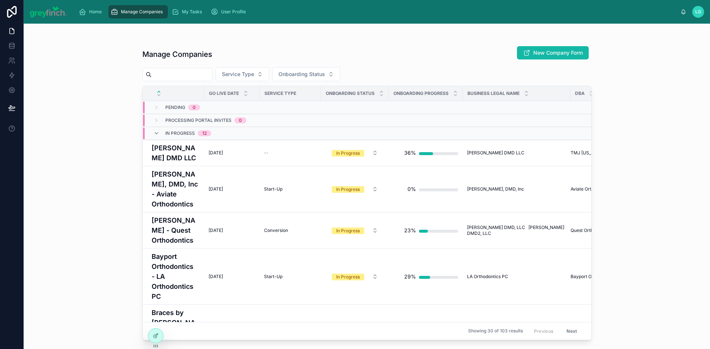
click at [196, 73] on input "text" at bounding box center [182, 75] width 61 height 10
type input "****"
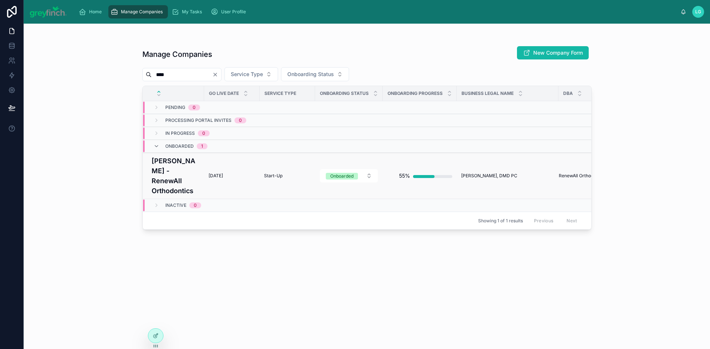
click at [157, 168] on h4 "[PERSON_NAME] - RenewAll Orthodontics" at bounding box center [176, 176] width 48 height 40
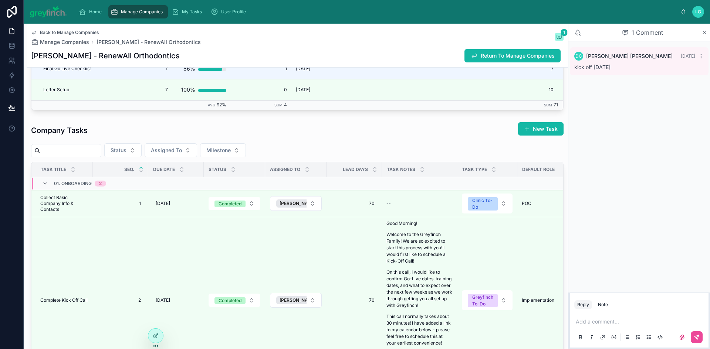
scroll to position [1368, 0]
click at [182, 148] on span "Assigned To" at bounding box center [166, 149] width 31 height 7
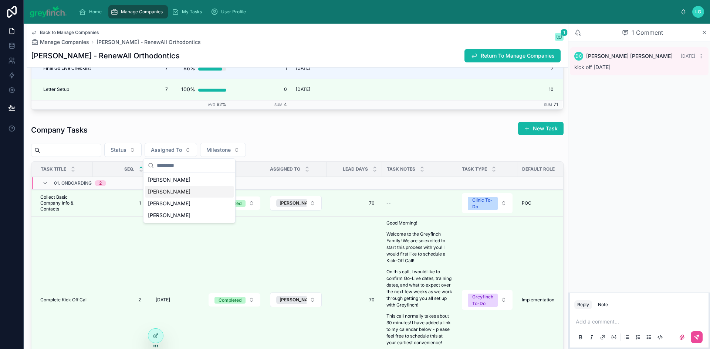
click at [169, 189] on span "[PERSON_NAME]" at bounding box center [169, 191] width 43 height 7
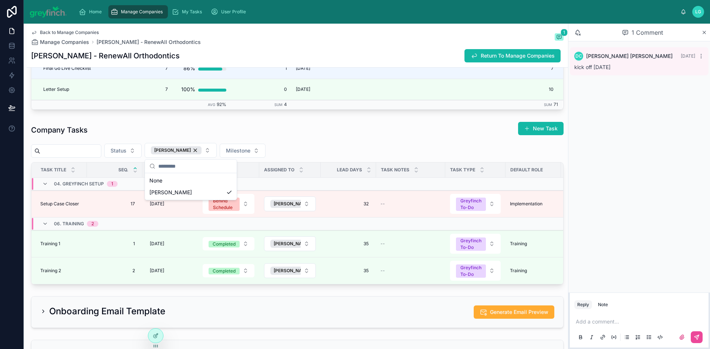
click at [304, 124] on div "Company Tasks New Task" at bounding box center [297, 130] width 532 height 17
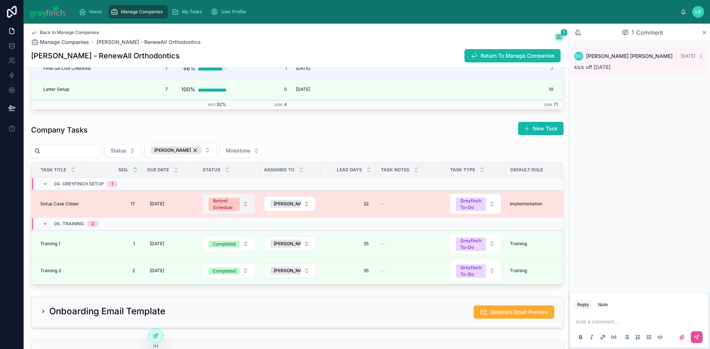
click at [223, 202] on div "Behind Schedule" at bounding box center [224, 204] width 22 height 13
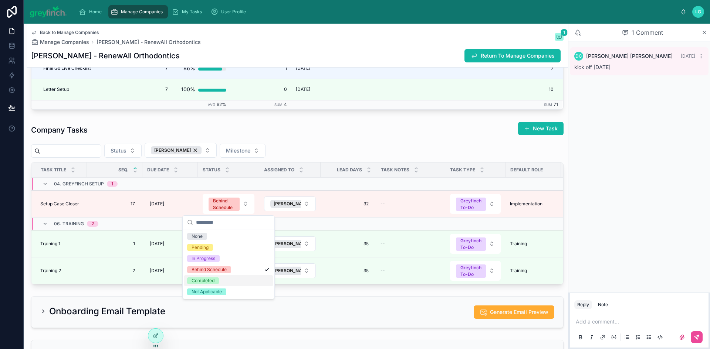
click at [214, 281] on div "Completed" at bounding box center [203, 281] width 23 height 7
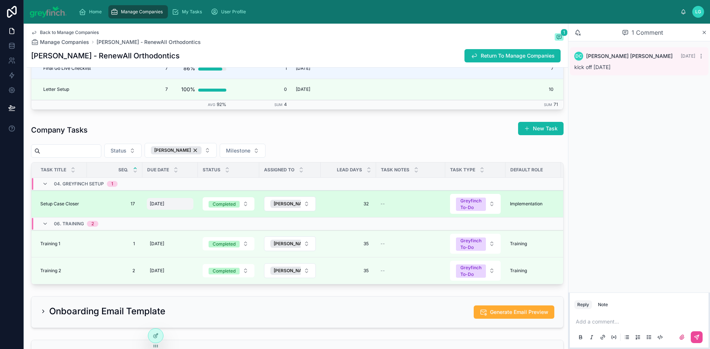
click at [159, 202] on span "[DATE]" at bounding box center [157, 204] width 14 height 6
click at [164, 202] on span "[DATE]" at bounding box center [157, 204] width 14 height 6
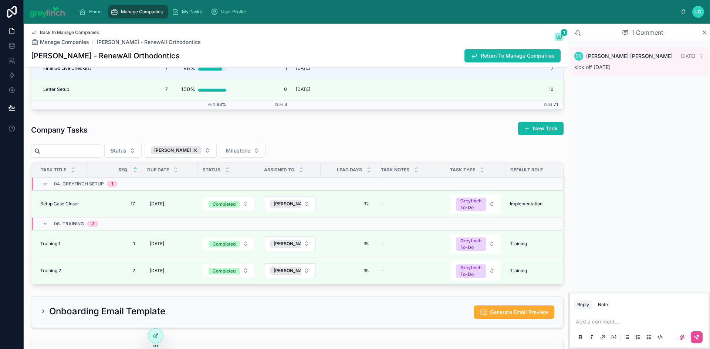
click at [214, 197] on td "Completed" at bounding box center [228, 204] width 61 height 27
click at [177, 202] on div "[DATE] [DATE]" at bounding box center [170, 204] width 47 height 12
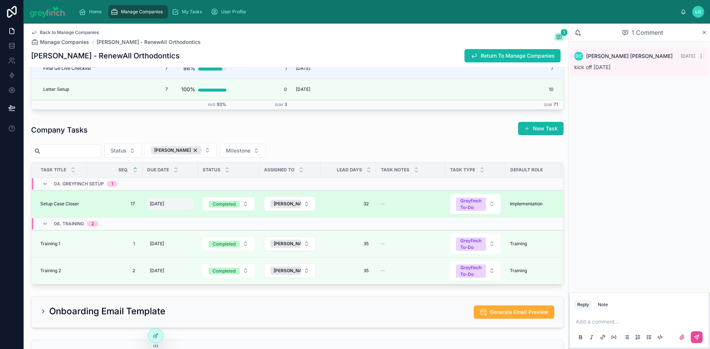
click at [164, 204] on span "[DATE]" at bounding box center [157, 204] width 14 height 6
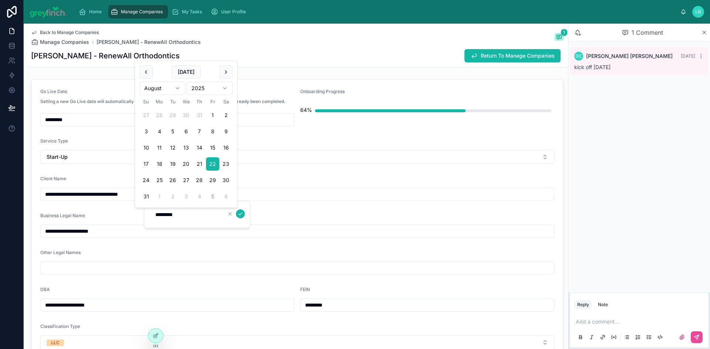
scroll to position [1368, 0]
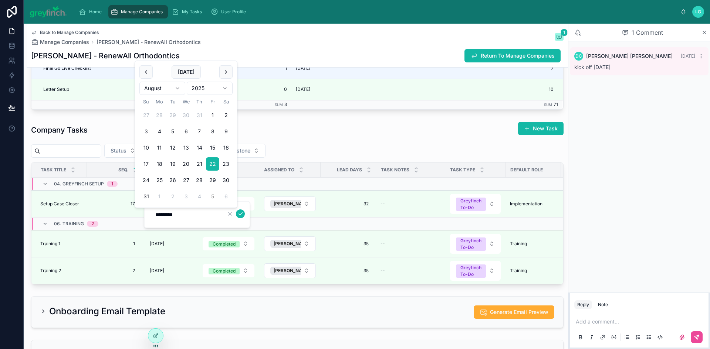
click at [210, 195] on button "5" at bounding box center [212, 196] width 13 height 13
type input "********"
click at [238, 213] on icon "submit" at bounding box center [240, 214] width 6 height 6
